Goal: Transaction & Acquisition: Book appointment/travel/reservation

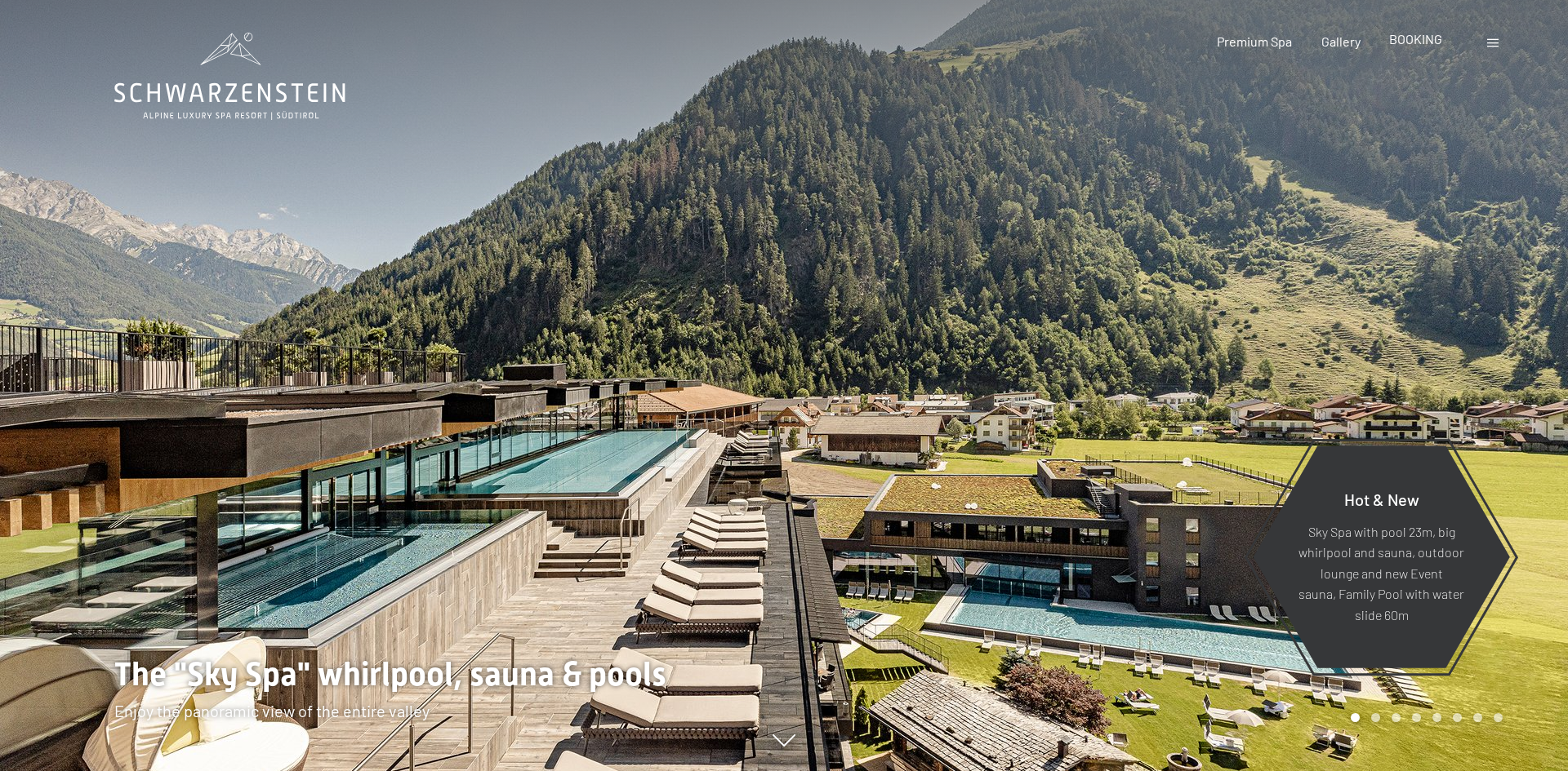
click at [1422, 37] on span "BOOKING" at bounding box center [1415, 39] width 53 height 16
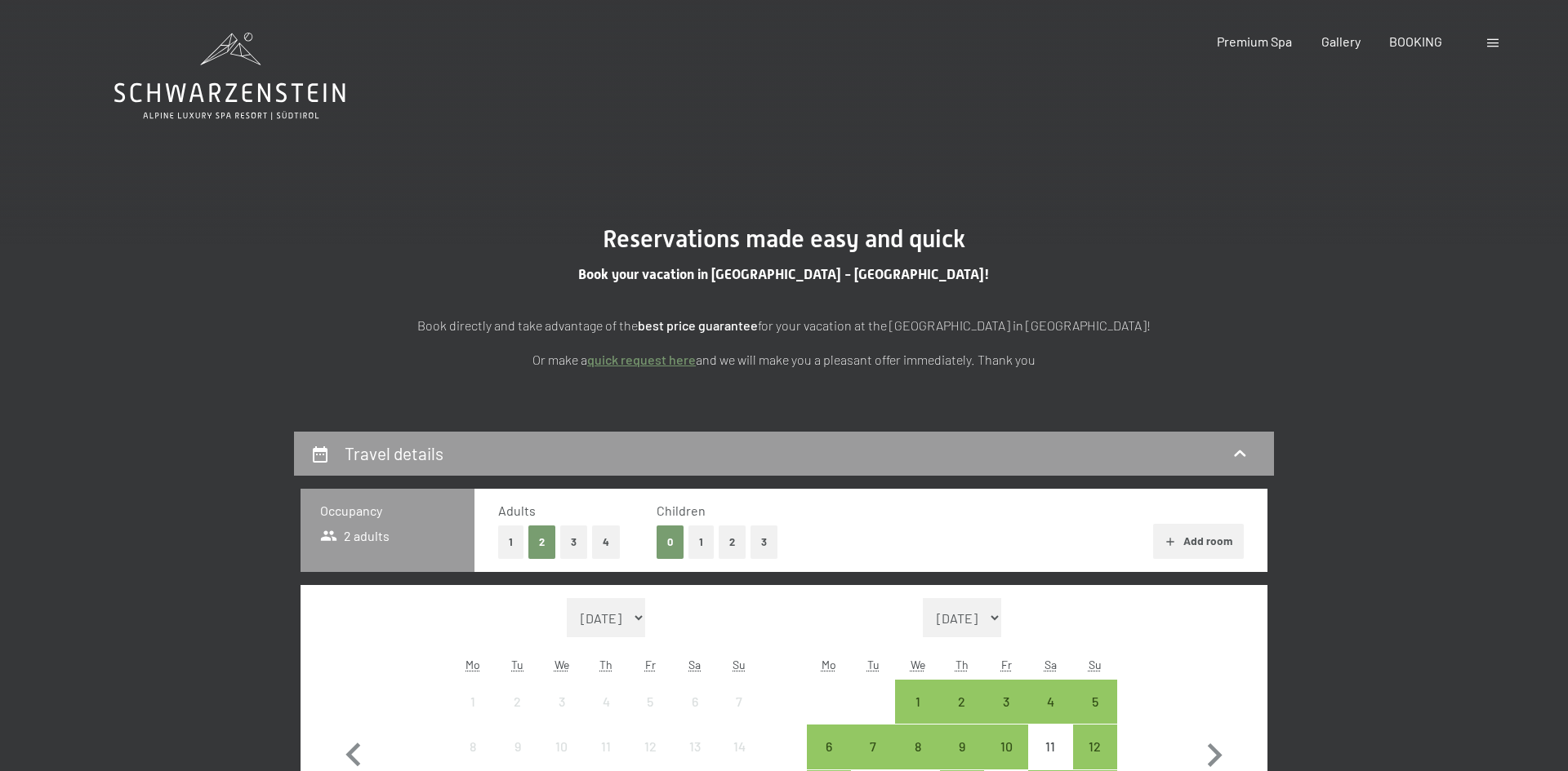
click at [768, 540] on button "3" at bounding box center [764, 542] width 27 height 33
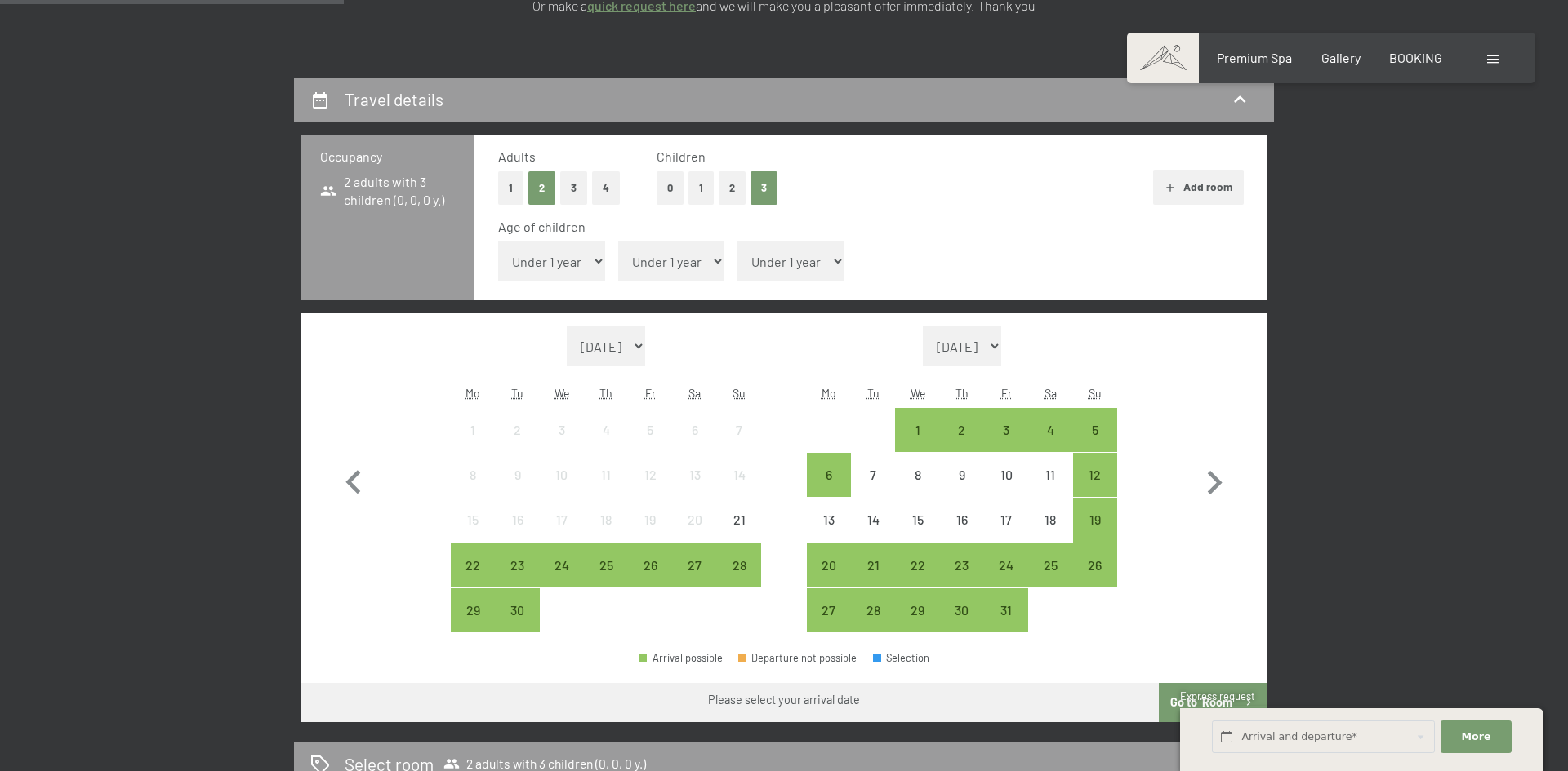
scroll to position [391, 0]
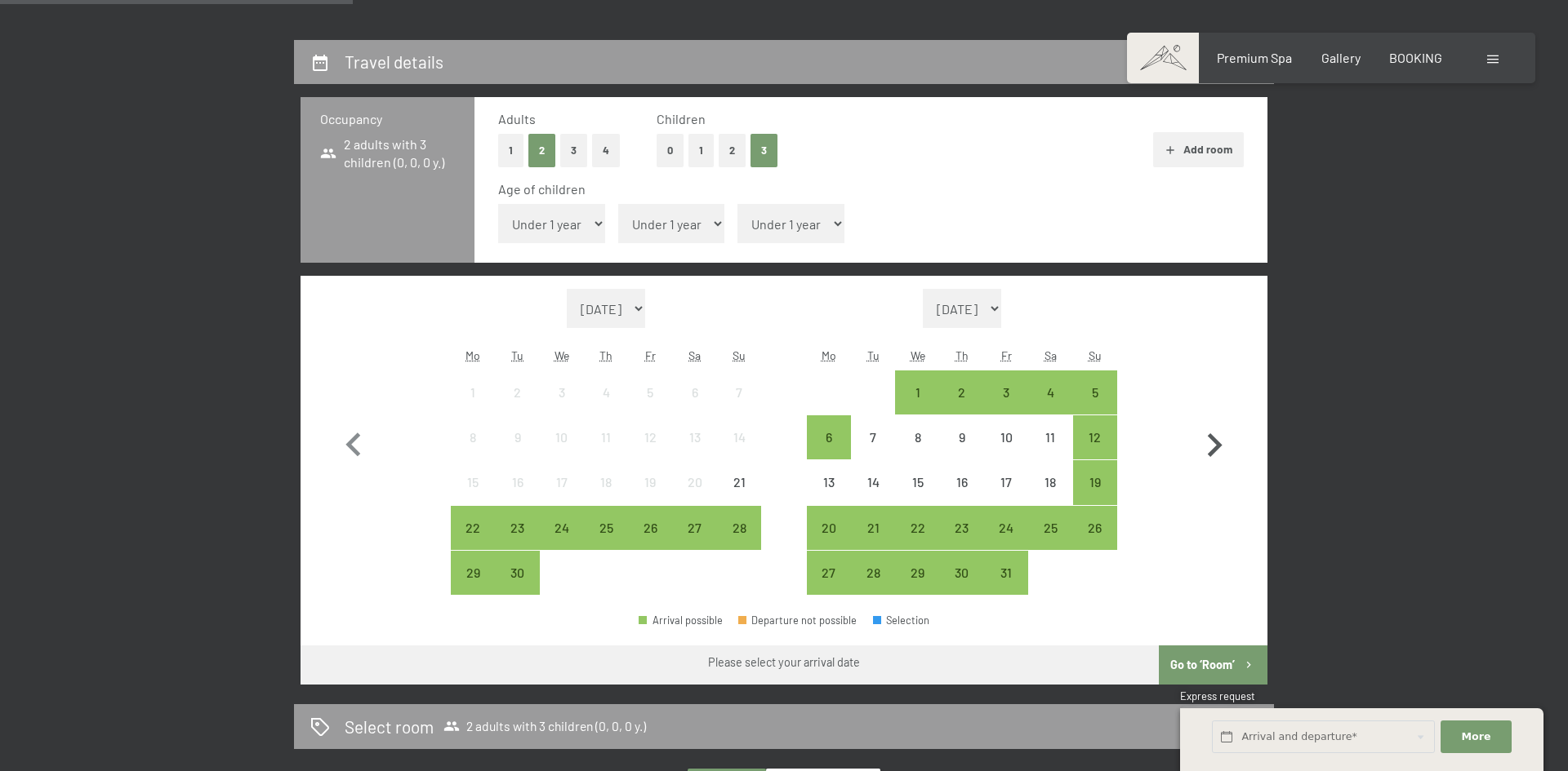
click at [1213, 446] on icon "button" at bounding box center [1213, 445] width 48 height 48
select select "2025-10-01"
select select "2025-11-01"
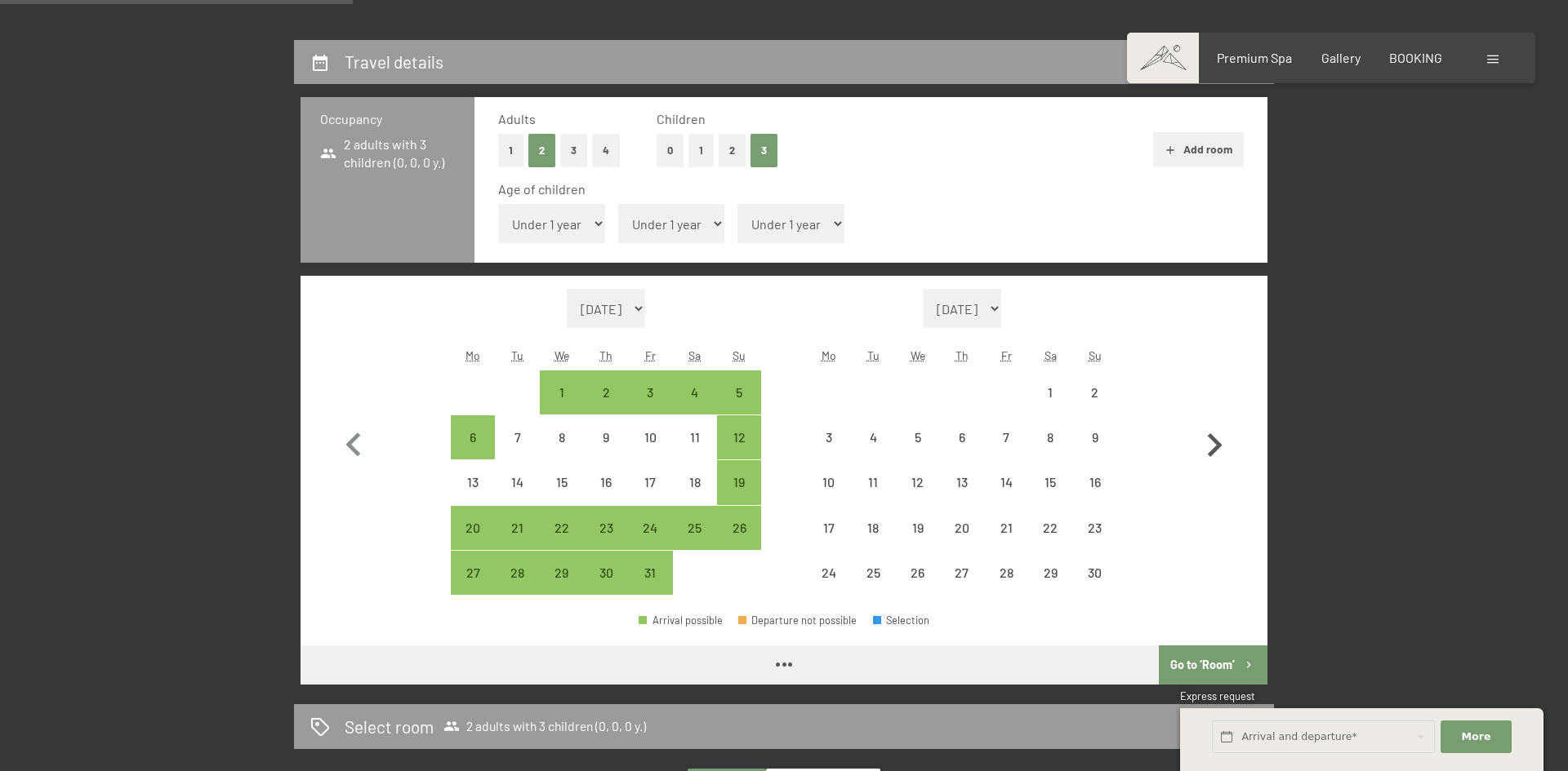
click at [1213, 446] on icon "button" at bounding box center [1213, 445] width 48 height 48
select select "2025-11-01"
select select "2025-12-01"
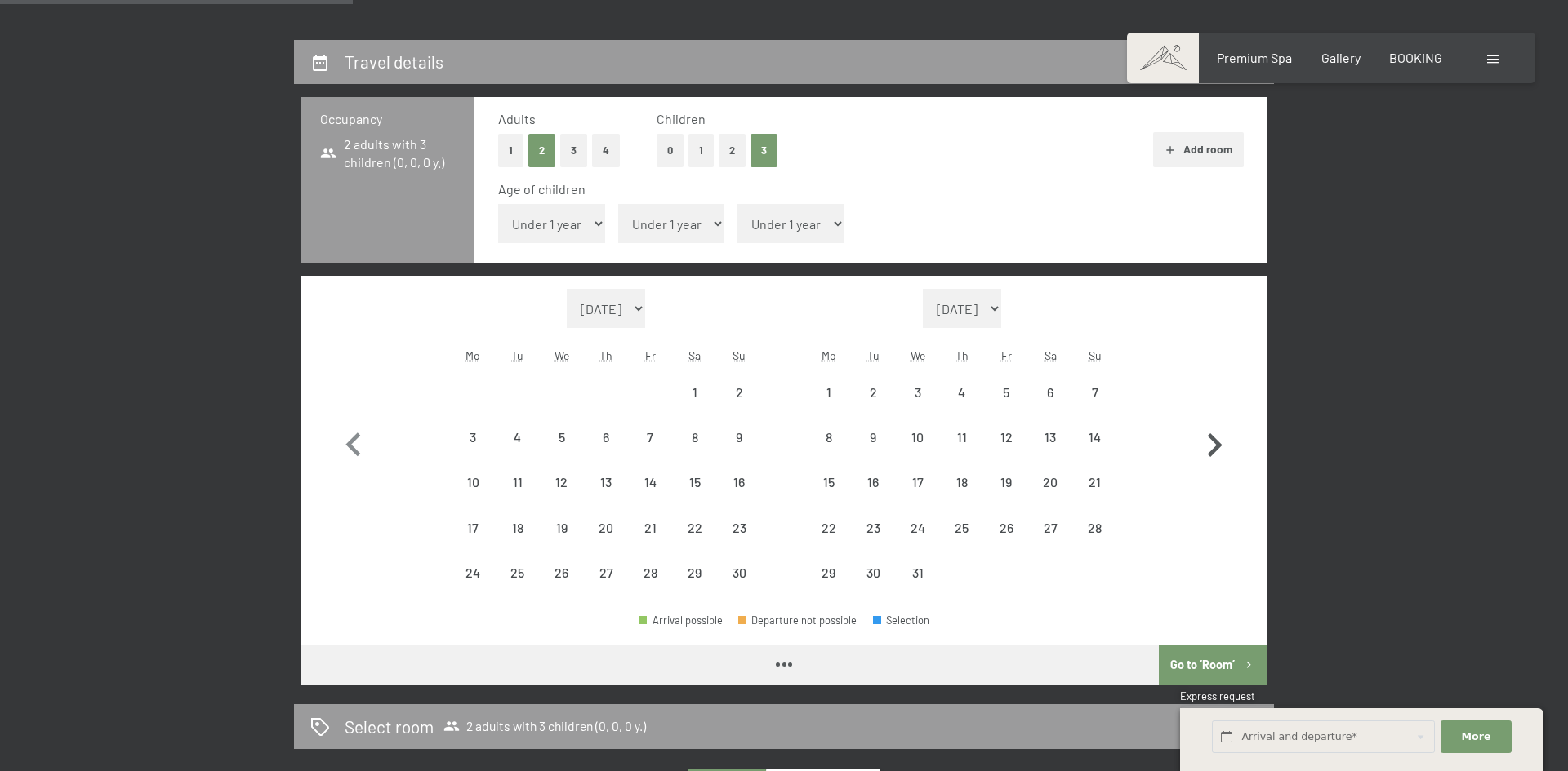
select select "2025-11-01"
select select "2025-12-01"
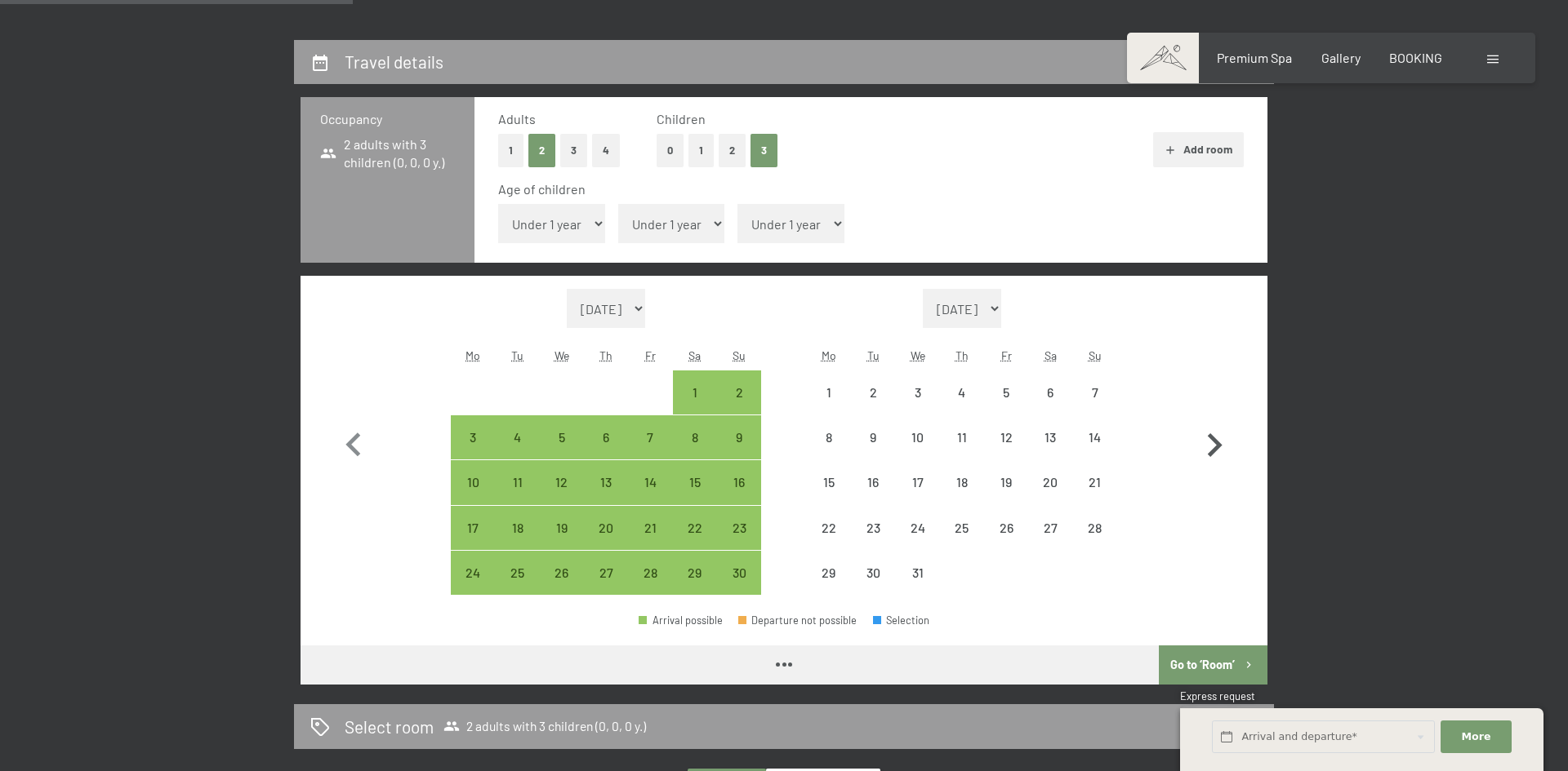
click at [1213, 446] on icon "button" at bounding box center [1213, 445] width 48 height 48
select select "2025-12-01"
select select "2026-01-01"
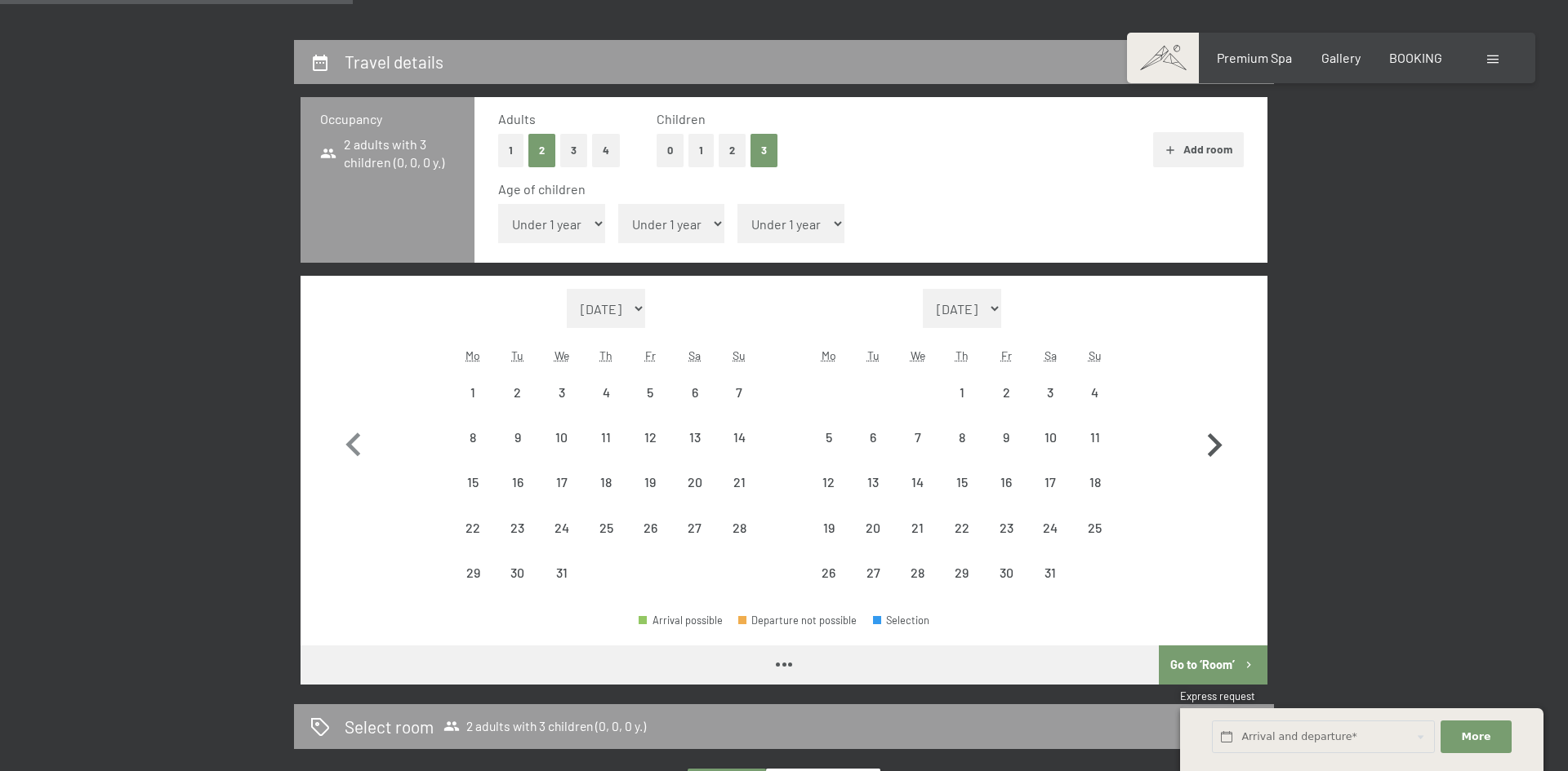
select select "2025-12-01"
select select "2026-01-01"
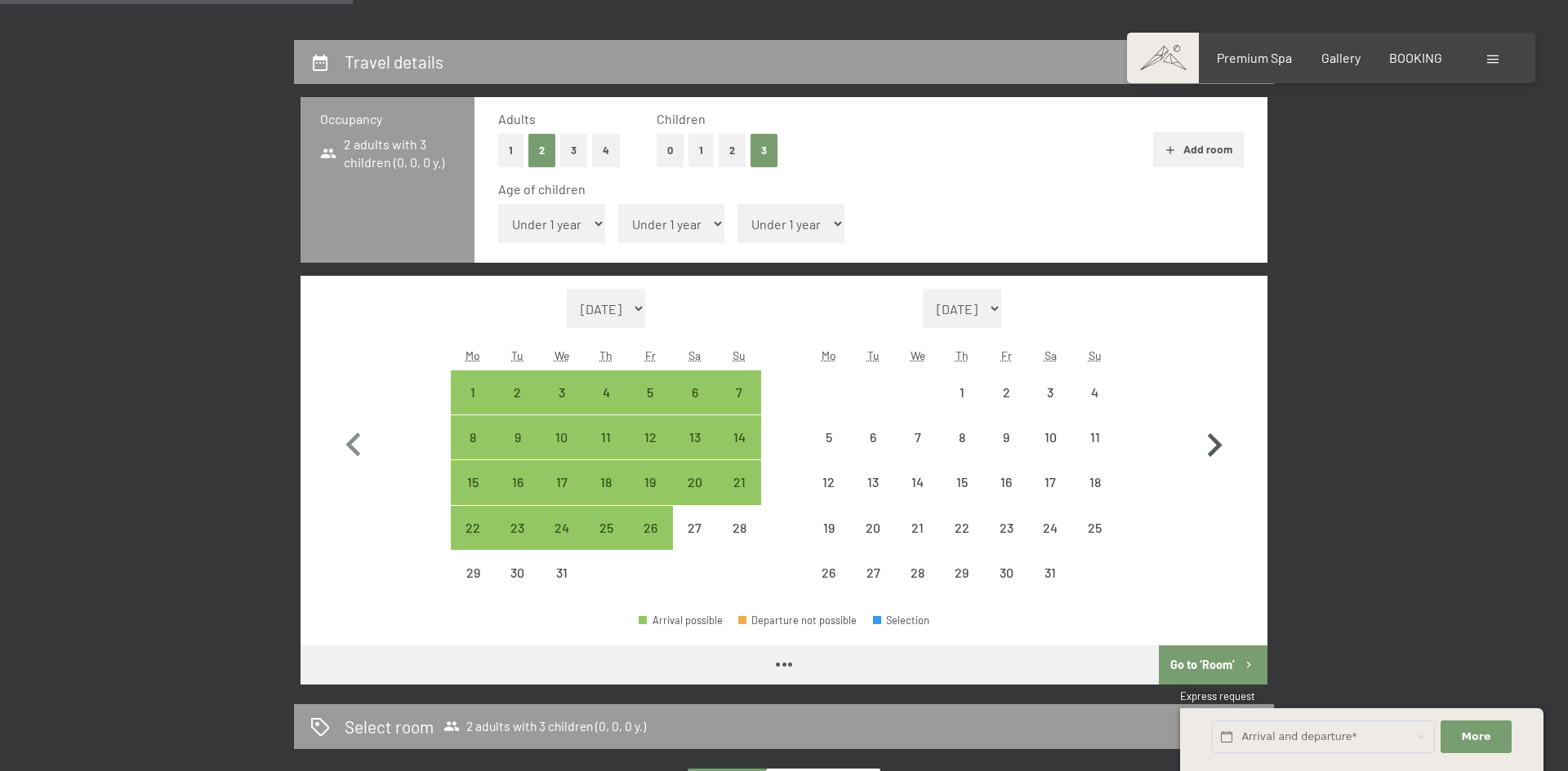
select select "2025-12-01"
select select "2026-01-01"
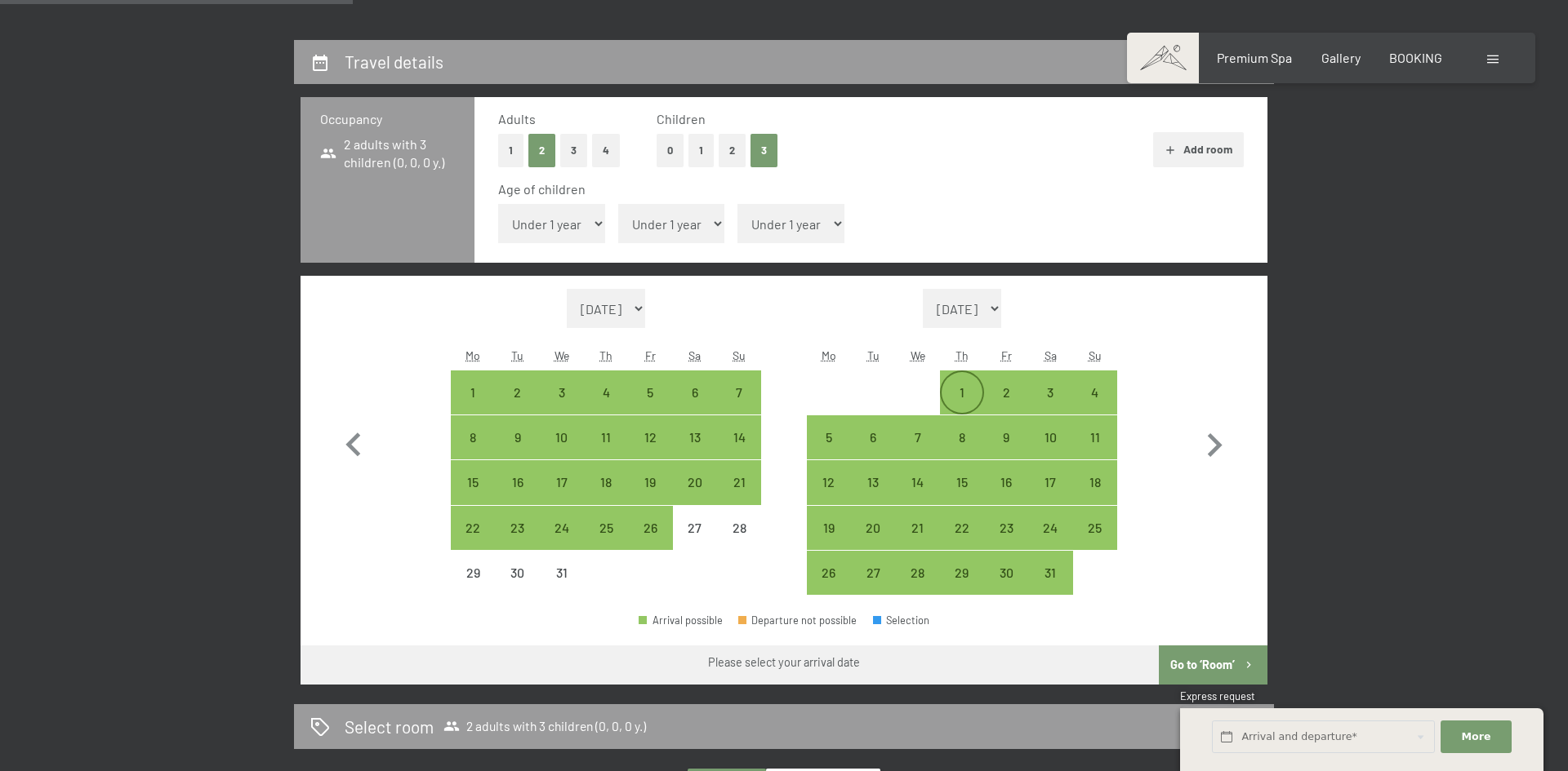
click at [963, 396] on div "1" at bounding box center [962, 407] width 41 height 41
select select "2025-12-01"
select select "2026-01-01"
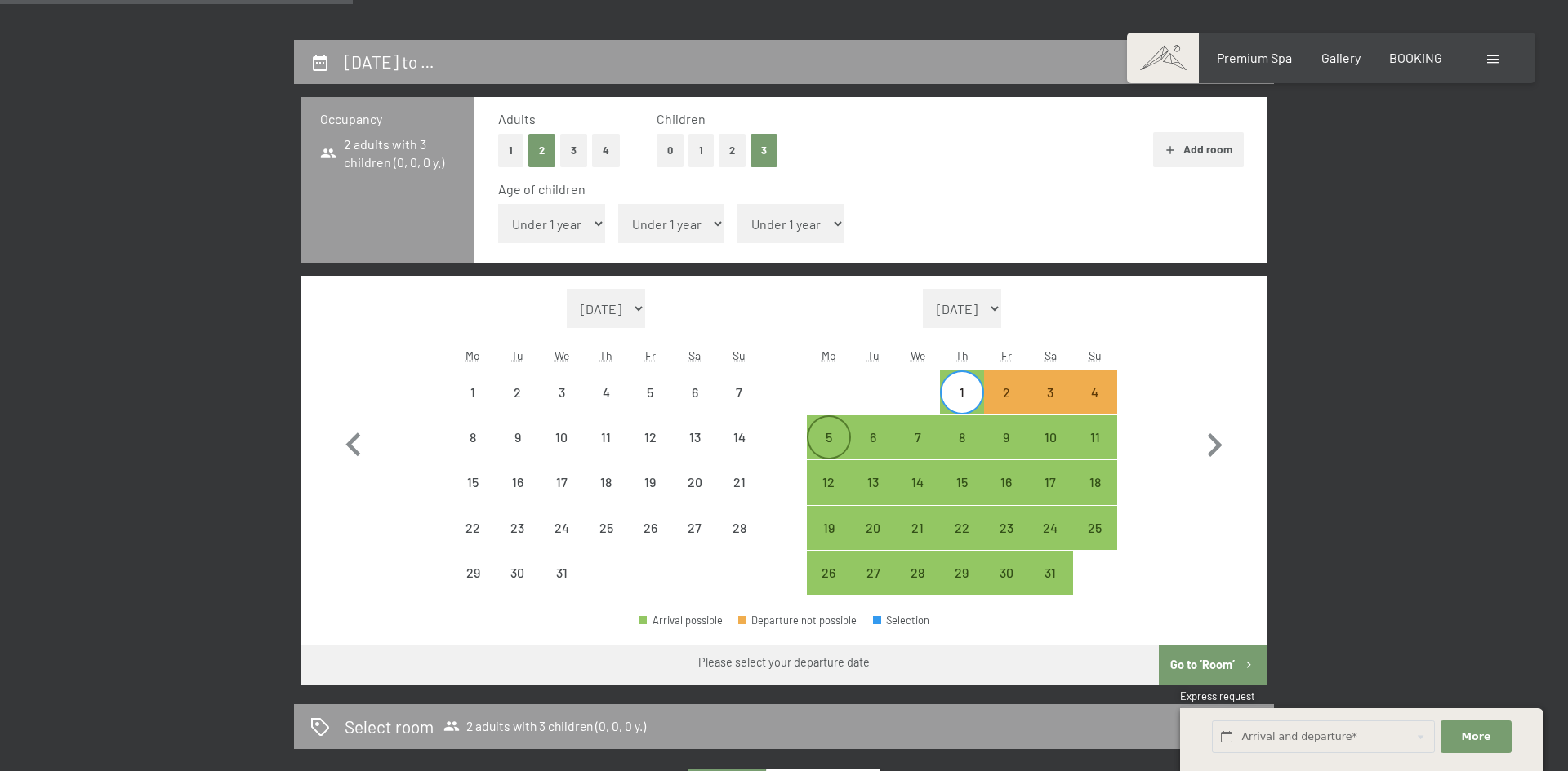
click at [829, 444] on div "5" at bounding box center [829, 452] width 41 height 41
select select "2025-12-01"
select select "2026-01-01"
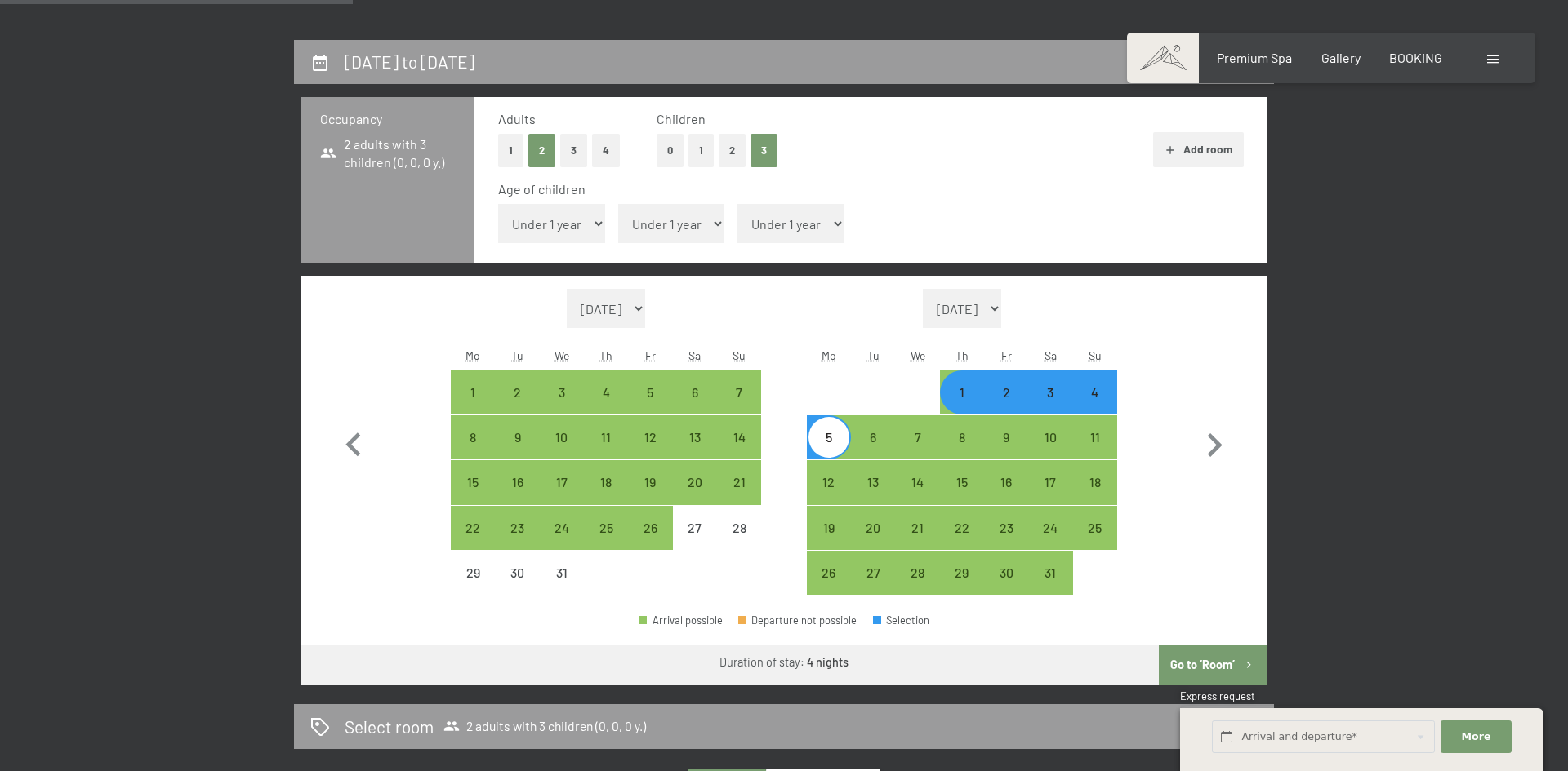
click at [1200, 662] on button "Go to ‘Room’" at bounding box center [1213, 665] width 108 height 39
select select "2025-12-01"
select select "2026-01-01"
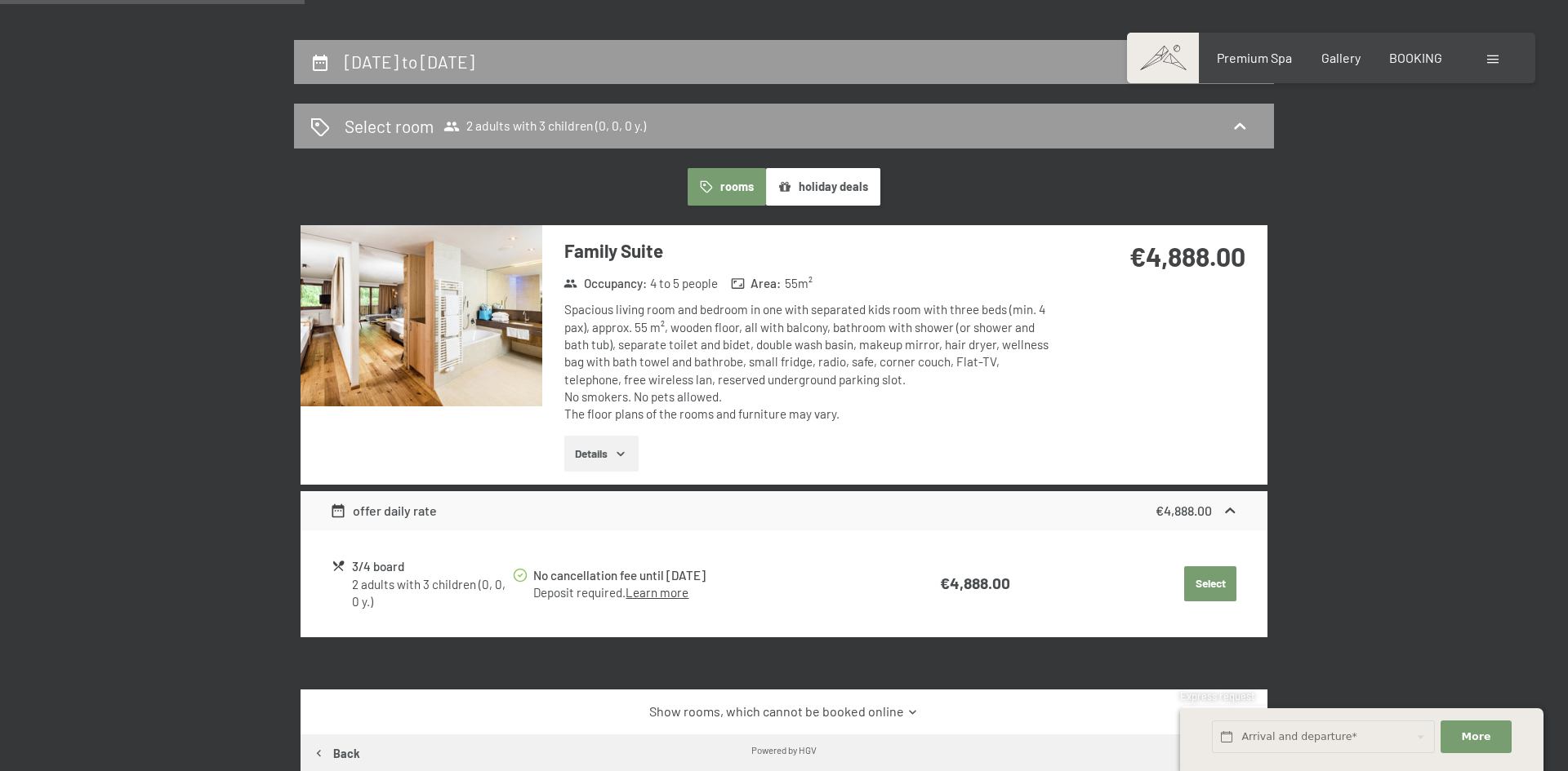
scroll to position [431, 0]
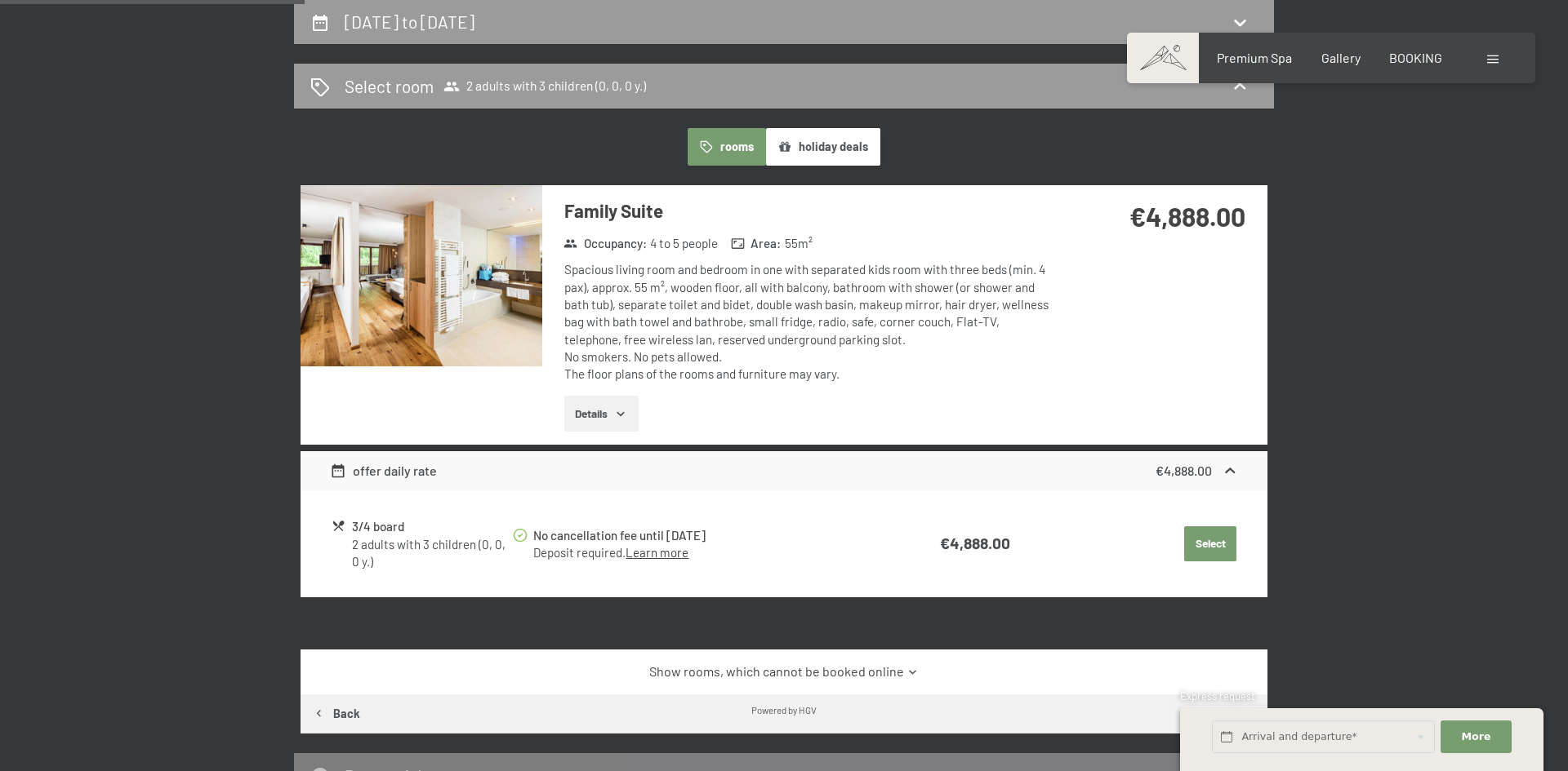
click at [1214, 542] on button "Select" at bounding box center [1211, 544] width 53 height 36
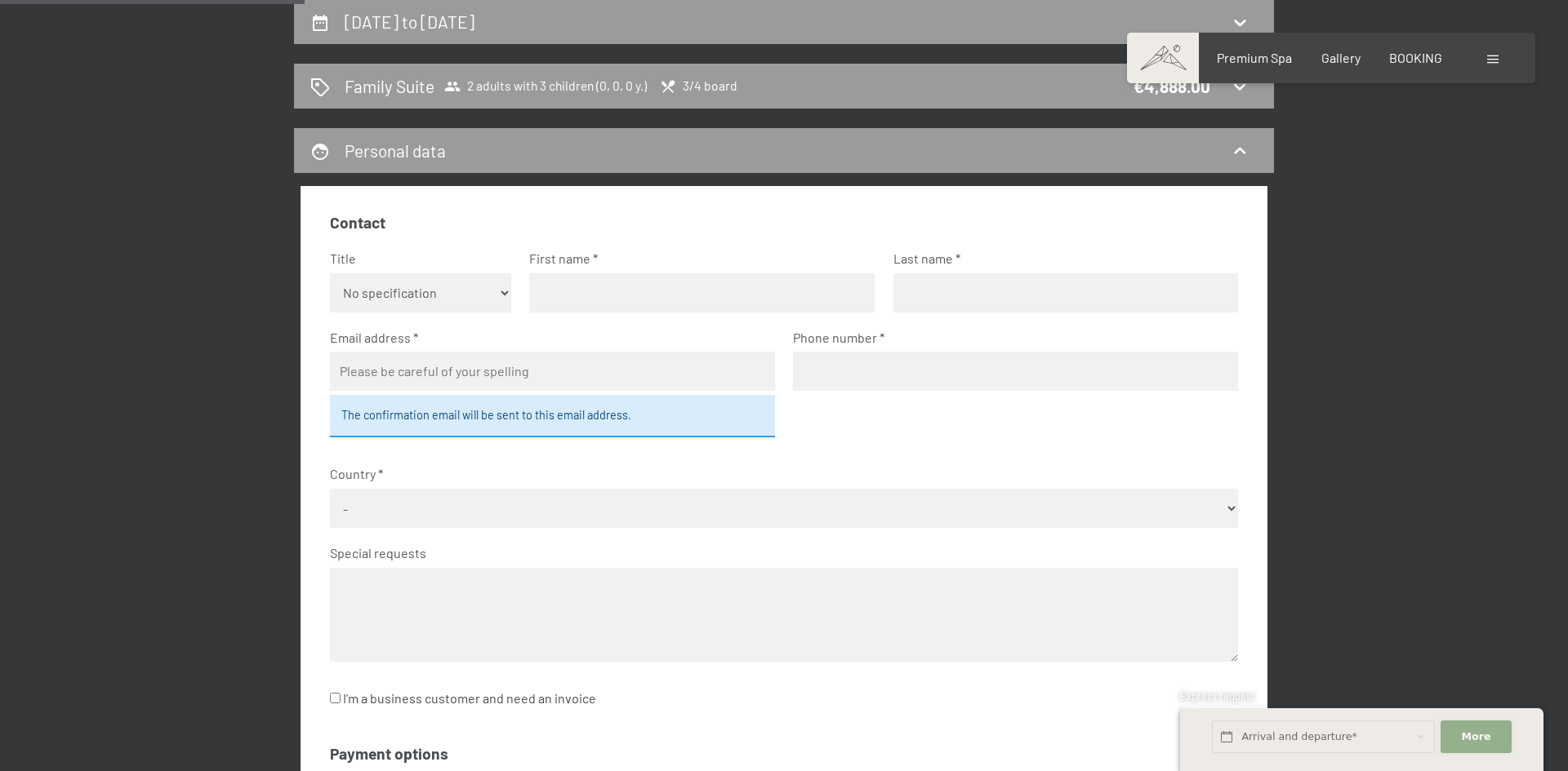
click at [1464, 740] on span "More" at bounding box center [1476, 736] width 29 height 15
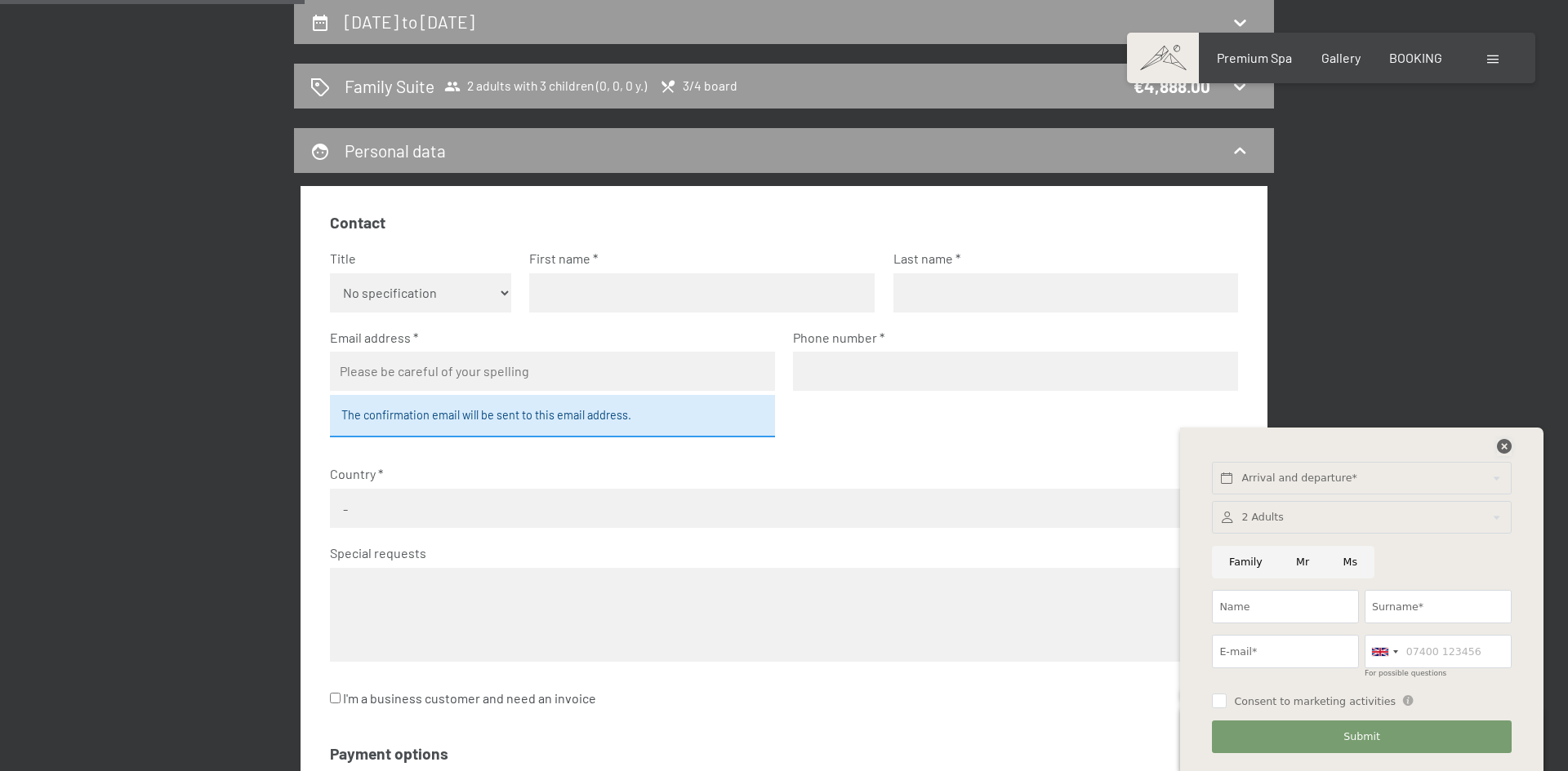
click at [1499, 439] on icon at bounding box center [1504, 446] width 15 height 15
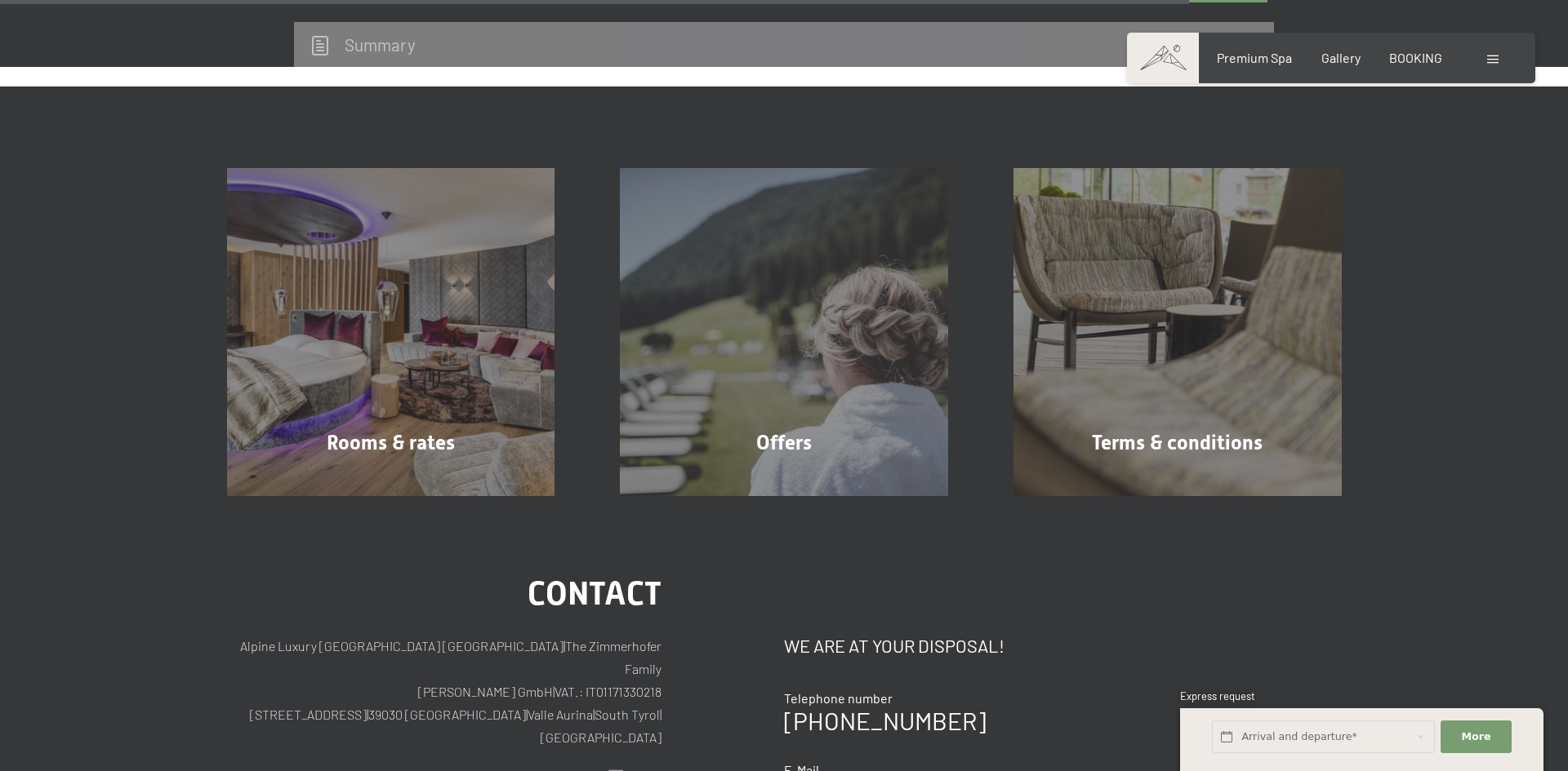
scroll to position [1469, 0]
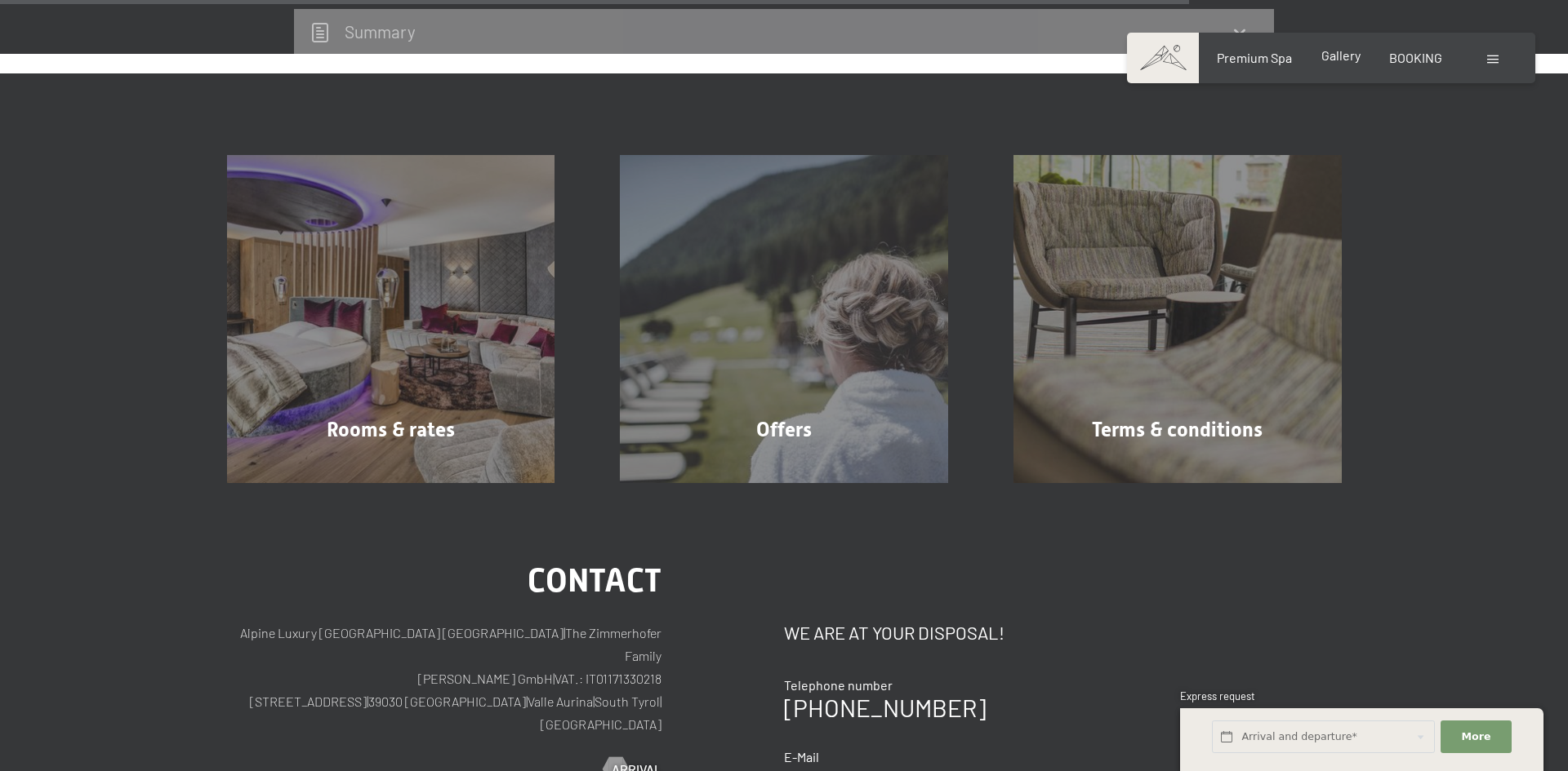
click at [1336, 63] on div "Gallery" at bounding box center [1340, 55] width 39 height 18
click at [1333, 58] on span "Gallery" at bounding box center [1340, 55] width 39 height 16
